Goal: Task Accomplishment & Management: Manage account settings

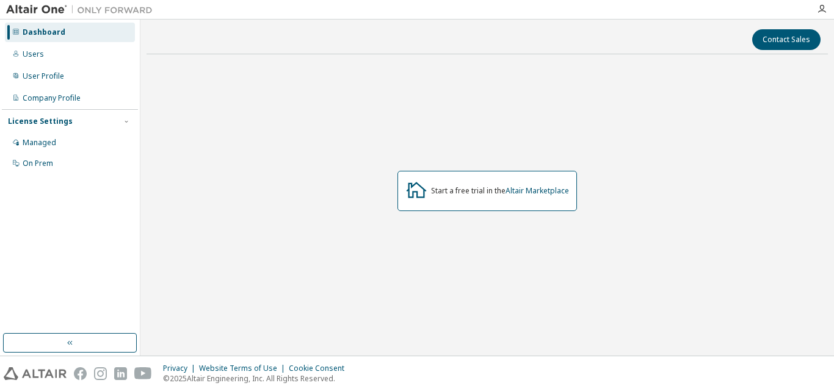
click at [826, 6] on div at bounding box center [821, 9] width 24 height 10
click at [822, 9] on icon "button" at bounding box center [822, 9] width 10 height 10
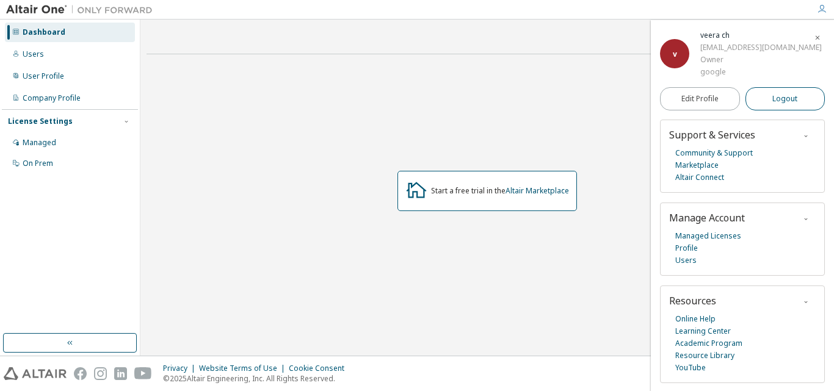
click at [773, 96] on span "Logout" at bounding box center [784, 99] width 25 height 12
